Goal: Task Accomplishment & Management: Use online tool/utility

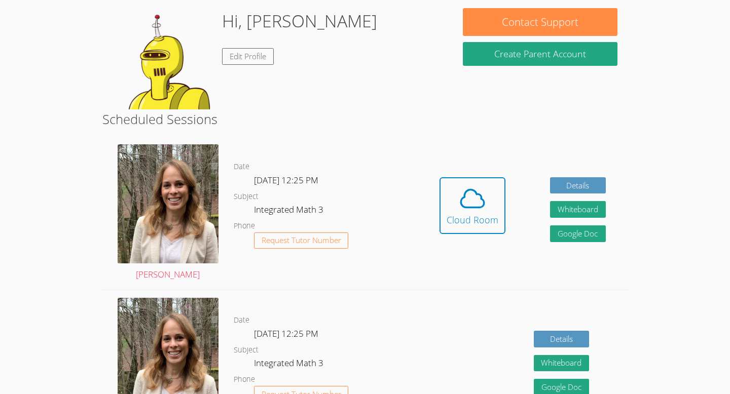
scroll to position [91, 0]
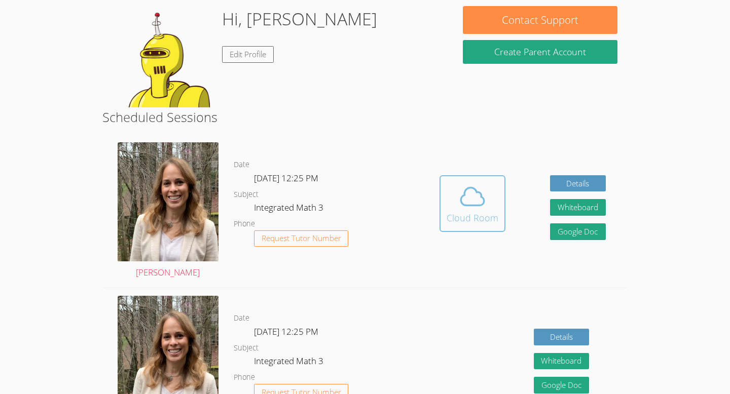
click at [455, 201] on span at bounding box center [472, 196] width 52 height 28
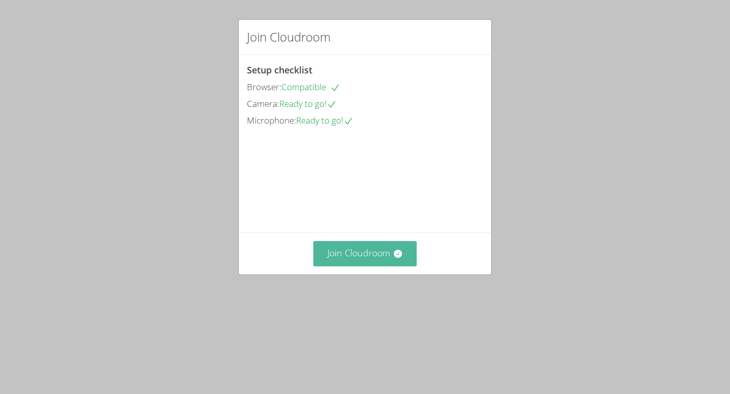
click at [345, 266] on button "Join Cloudroom" at bounding box center [365, 253] width 104 height 25
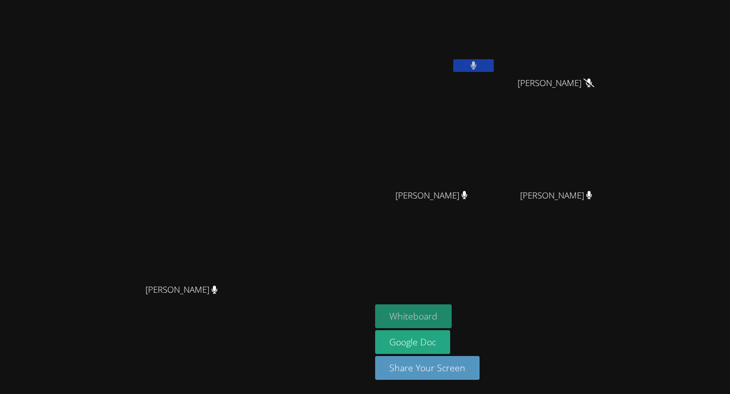
click at [451, 318] on button "Whiteboard" at bounding box center [413, 317] width 77 height 24
click at [477, 63] on icon at bounding box center [473, 65] width 7 height 9
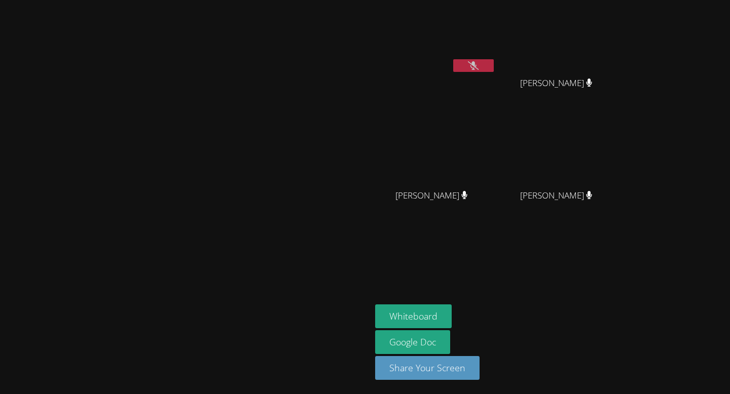
click at [493, 65] on button at bounding box center [473, 65] width 41 height 13
click at [493, 64] on button at bounding box center [473, 65] width 41 height 13
click at [493, 68] on button at bounding box center [473, 65] width 41 height 13
click at [478, 68] on icon at bounding box center [473, 65] width 11 height 9
click at [493, 68] on button at bounding box center [473, 65] width 41 height 13
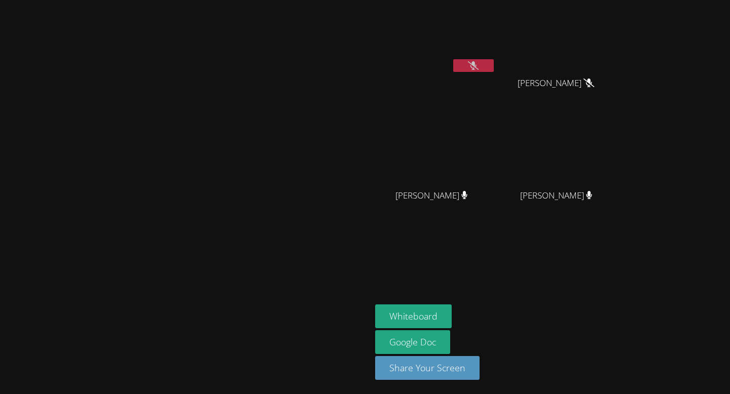
click at [478, 68] on icon at bounding box center [473, 65] width 11 height 9
click at [493, 68] on button at bounding box center [473, 65] width 41 height 13
click at [478, 68] on icon at bounding box center [473, 65] width 11 height 9
click at [493, 68] on button at bounding box center [473, 65] width 41 height 13
click at [478, 68] on icon at bounding box center [473, 65] width 11 height 9
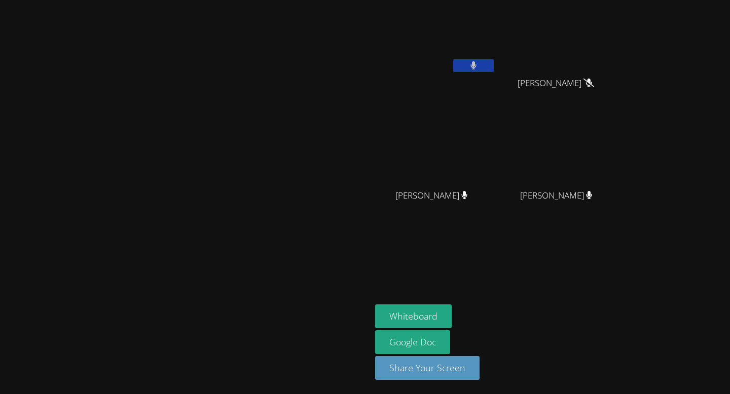
click at [493, 68] on button at bounding box center [473, 65] width 41 height 13
click at [493, 65] on button at bounding box center [473, 65] width 41 height 13
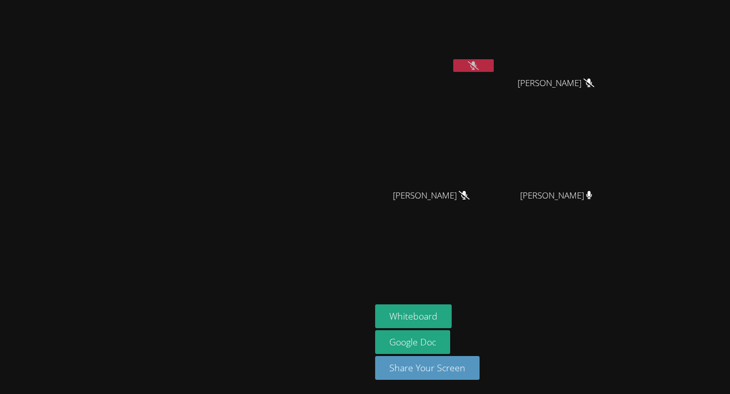
click at [493, 67] on button at bounding box center [473, 65] width 41 height 13
click at [493, 65] on button at bounding box center [473, 65] width 41 height 13
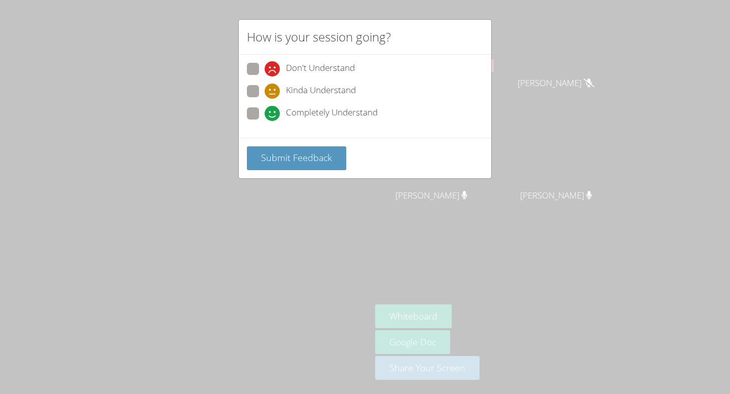
click at [310, 108] on span "Completely Understand" at bounding box center [332, 113] width 92 height 15
click at [264, 121] on span at bounding box center [264, 121] width 0 height 0
click at [264, 113] on input "Completely Understand" at bounding box center [268, 111] width 9 height 9
radio input "true"
click at [291, 160] on span "Submit Feedback" at bounding box center [296, 157] width 71 height 12
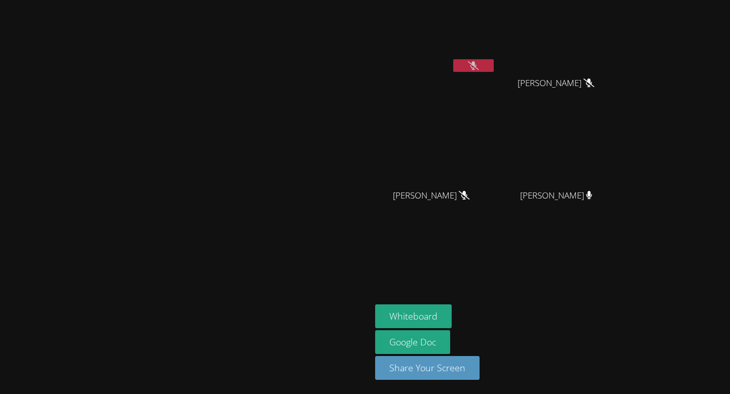
click at [539, 277] on aside "[PERSON_NAME] [PERSON_NAME] [PERSON_NAME] Lailaney [PERSON_NAME] Lailaney [PERS…" at bounding box center [497, 197] width 253 height 394
click at [493, 67] on button at bounding box center [473, 65] width 41 height 13
click at [478, 67] on icon at bounding box center [473, 65] width 11 height 9
